Goal: Information Seeking & Learning: Learn about a topic

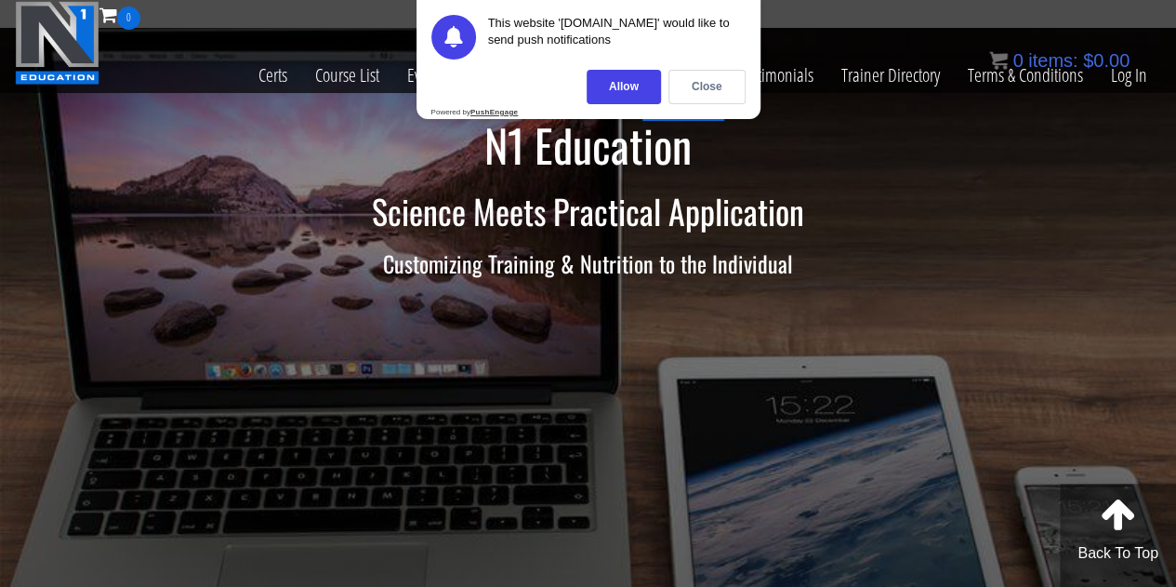
click at [708, 88] on div "Close" at bounding box center [706, 87] width 77 height 34
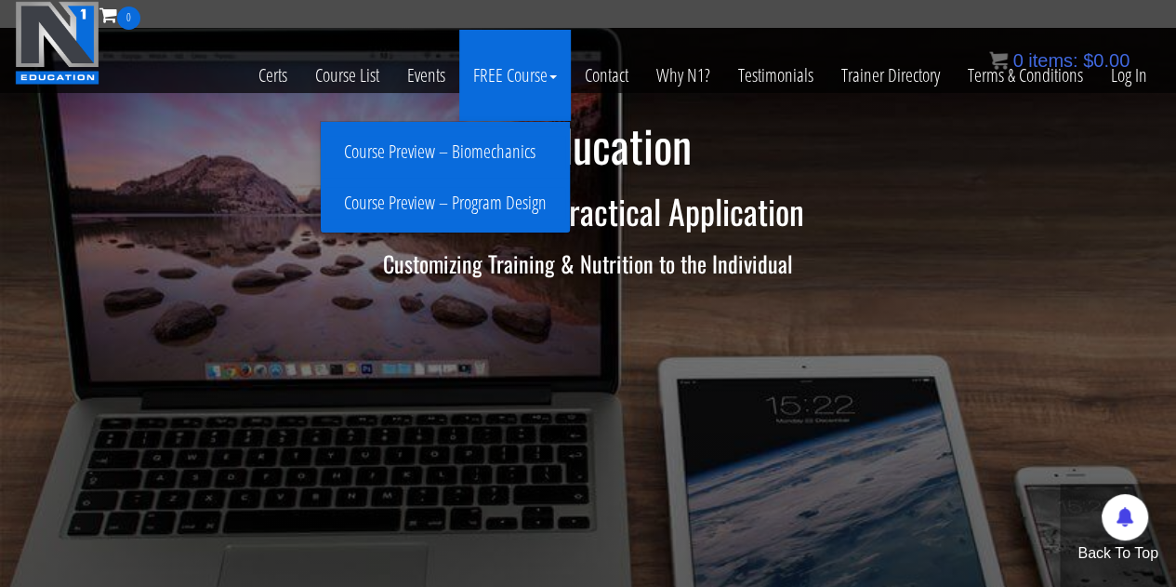
click at [474, 154] on link "Course Preview – Biomechanics" at bounding box center [445, 152] width 240 height 33
click at [416, 152] on link "Course Preview – Biomechanics" at bounding box center [445, 152] width 240 height 33
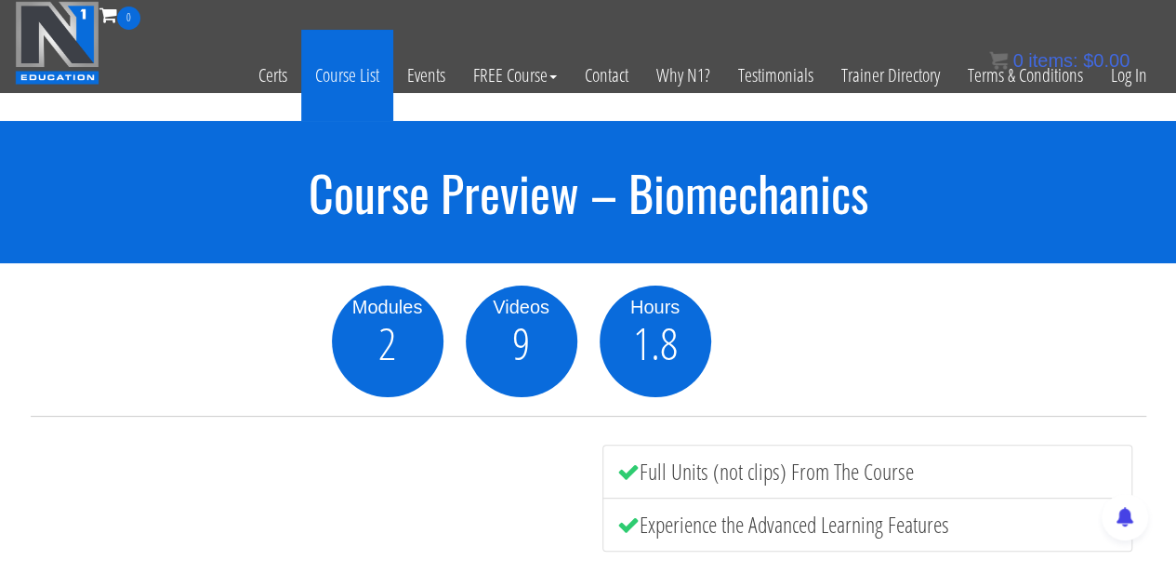
click at [351, 75] on link "Course List" at bounding box center [347, 75] width 92 height 91
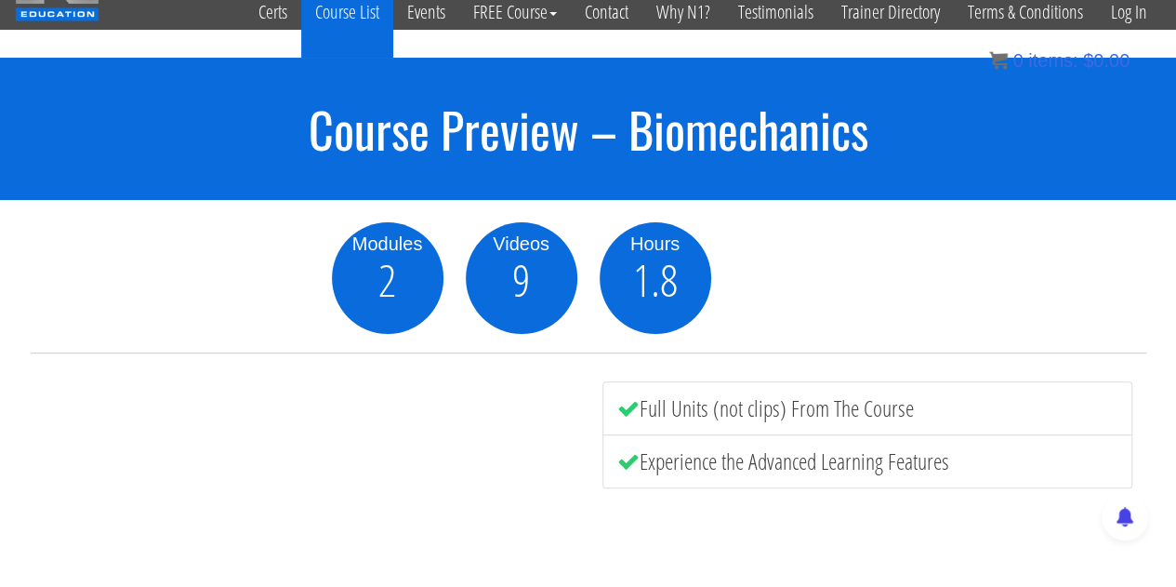
scroll to position [93, 0]
